Goal: Subscribe to service/newsletter

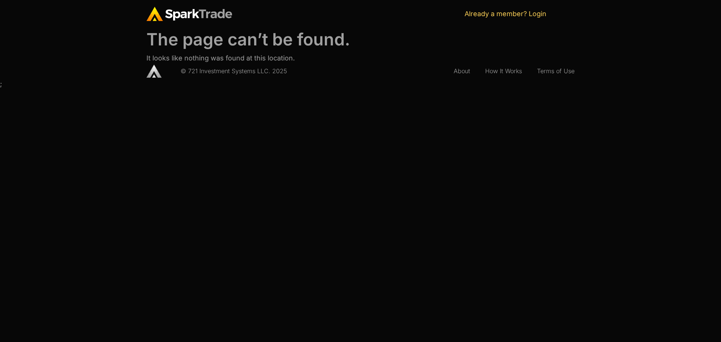
click at [213, 10] on img at bounding box center [189, 14] width 86 height 14
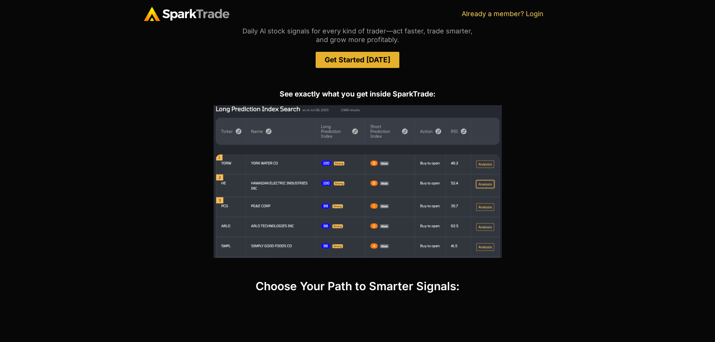
scroll to position [113, 0]
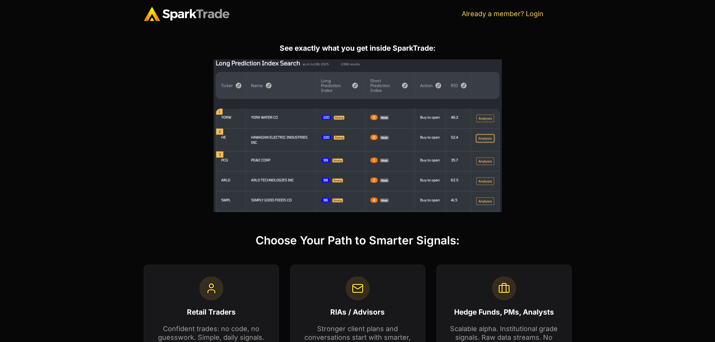
click at [193, 14] on img at bounding box center [187, 14] width 86 height 14
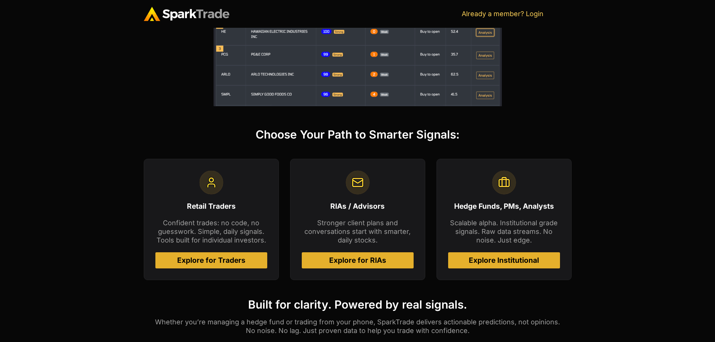
scroll to position [261, 0]
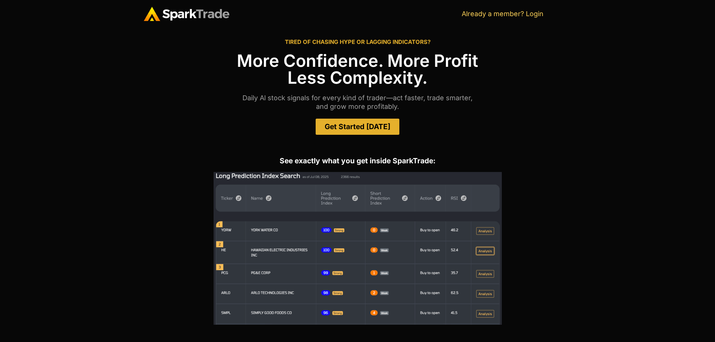
click at [351, 127] on span "Get Started Today" at bounding box center [358, 126] width 66 height 7
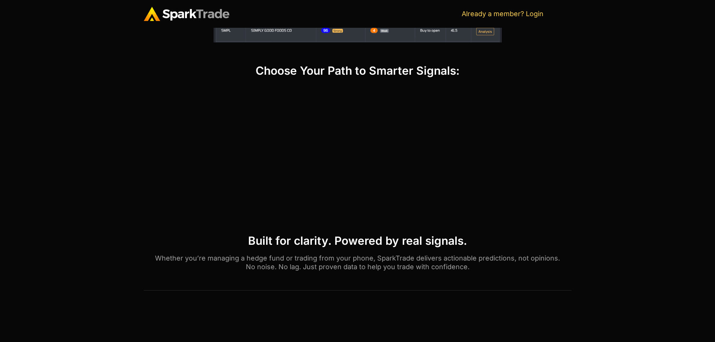
scroll to position [308, 0]
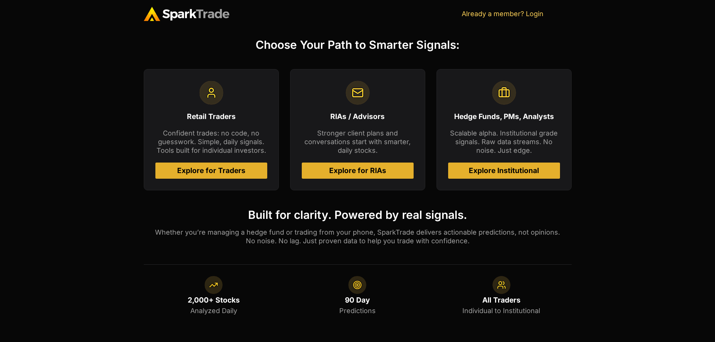
click at [224, 175] on link "Explore for Traders" at bounding box center [211, 171] width 112 height 16
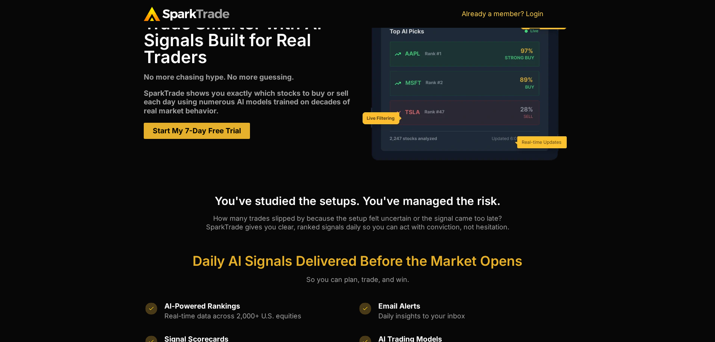
scroll to position [150, 0]
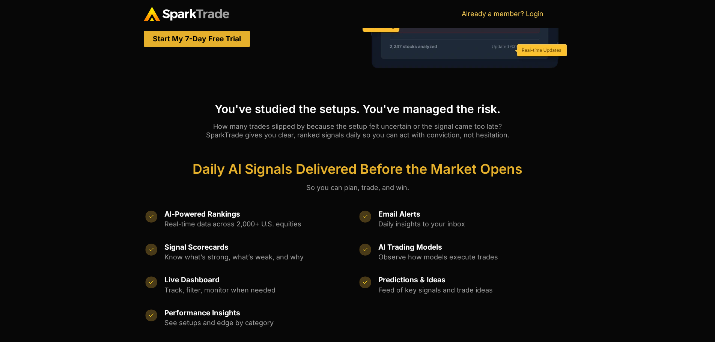
click at [202, 44] on link "Start My 7-Day Free Trial" at bounding box center [197, 39] width 106 height 16
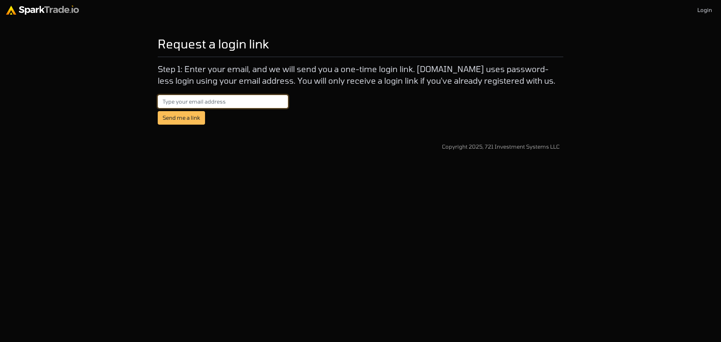
click at [221, 100] on input "email" at bounding box center [223, 102] width 130 height 14
type input "abraham@nextlevelautomations.com"
click at [158, 111] on button "Send me a link" at bounding box center [181, 118] width 47 height 14
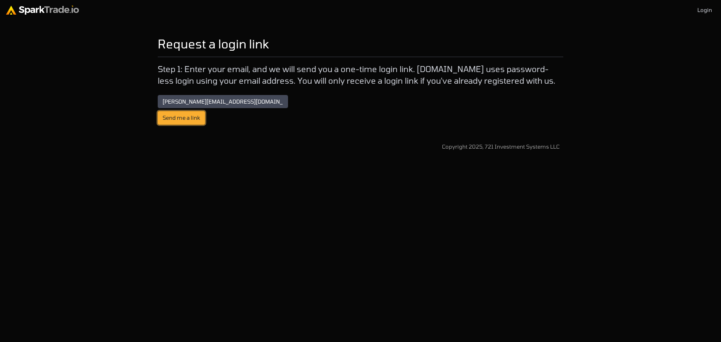
click at [172, 121] on button "Send me a link" at bounding box center [181, 118] width 47 height 14
